Goal: Information Seeking & Learning: Learn about a topic

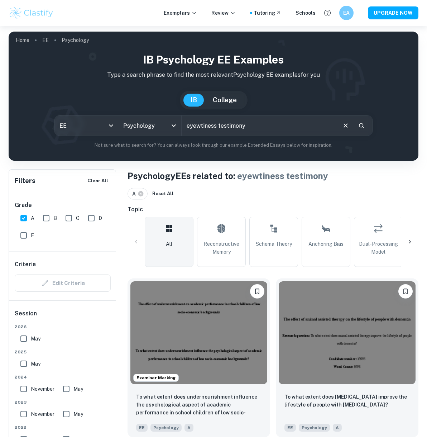
scroll to position [774, 0]
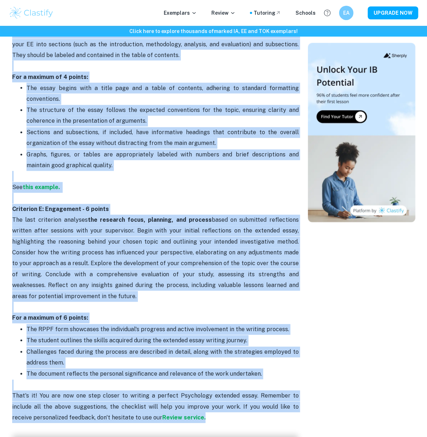
scroll to position [1237, 0]
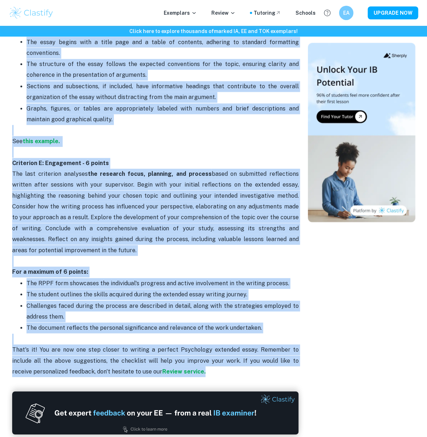
drag, startPoint x: 19, startPoint y: 147, endPoint x: 189, endPoint y: 360, distance: 273.0
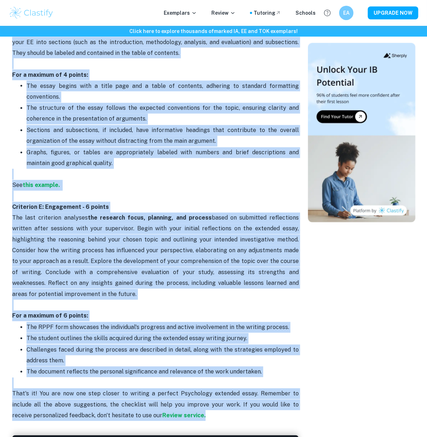
copy div "Loremips dolors ame consec adi e seddo ei 61 tempor , incidi utla etdolor mag a…"
